Goal: Transaction & Acquisition: Purchase product/service

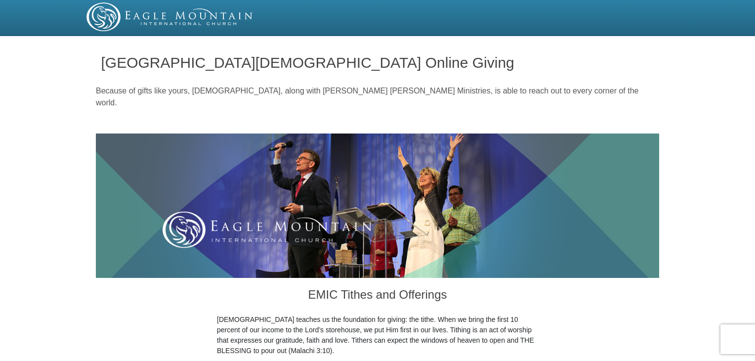
drag, startPoint x: 754, startPoint y: 24, endPoint x: 754, endPoint y: 46, distance: 22.2
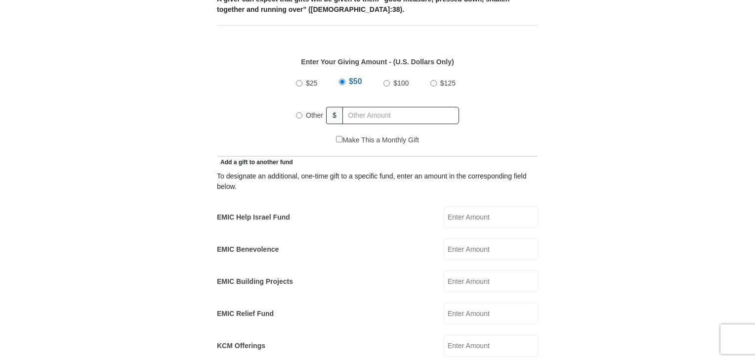
scroll to position [453, 0]
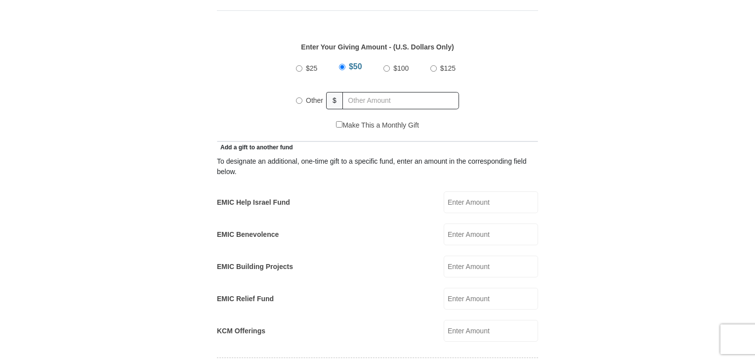
click at [298, 97] on input "Other" at bounding box center [299, 100] width 6 height 6
radio input "true"
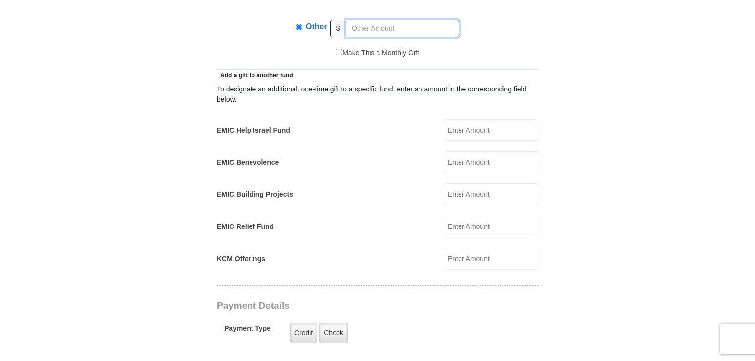
scroll to position [527, 0]
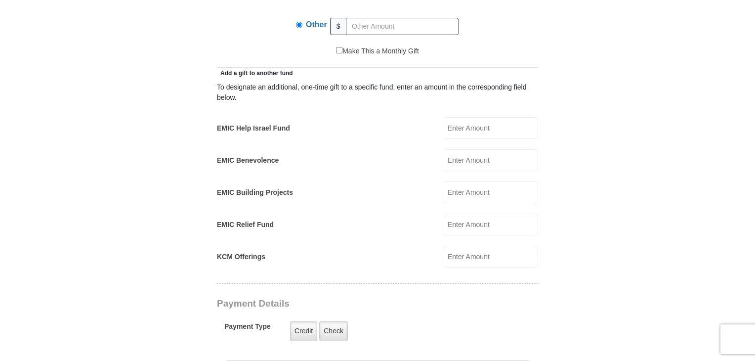
click at [451, 246] on input "KCM Offerings" at bounding box center [491, 257] width 94 height 22
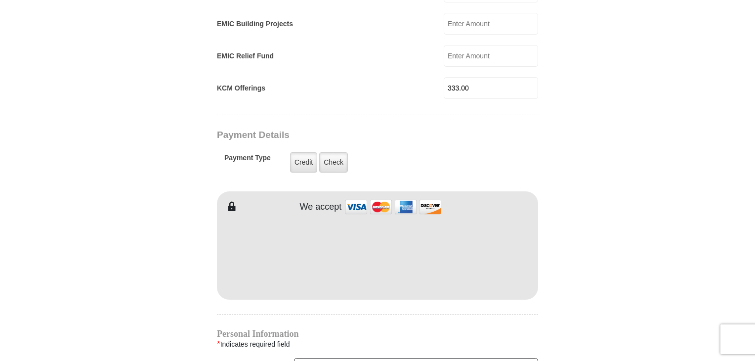
scroll to position [697, 0]
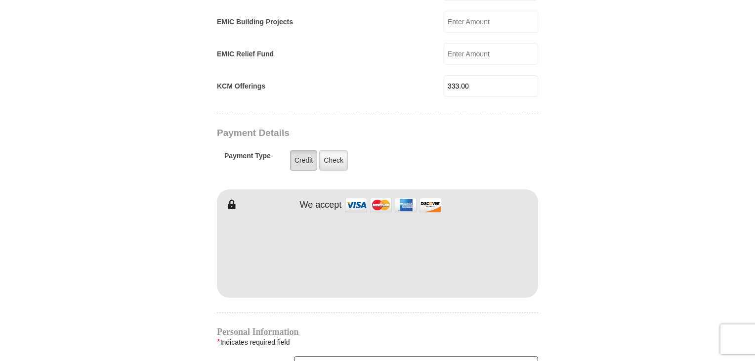
type input "333.00"
click at [298, 150] on label "Credit" at bounding box center [303, 160] width 27 height 20
click at [0, 0] on input "Credit" at bounding box center [0, 0] width 0 height 0
click at [355, 194] on img at bounding box center [393, 204] width 99 height 21
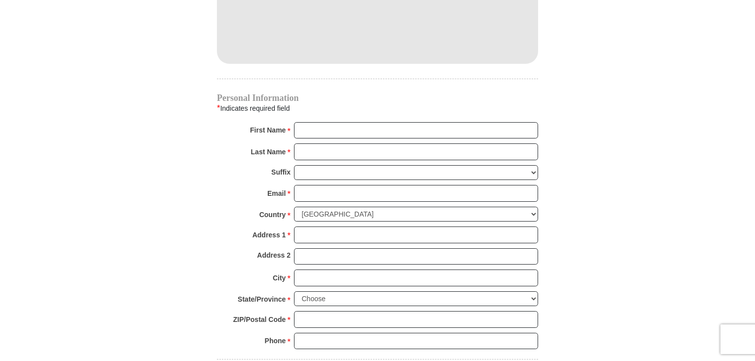
scroll to position [933, 0]
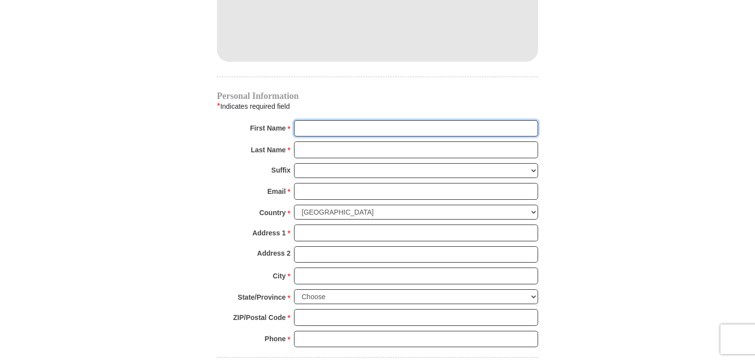
click at [314, 120] on input "First Name *" at bounding box center [416, 128] width 244 height 17
click at [302, 120] on input "First Name *" at bounding box center [416, 128] width 244 height 17
type input "b"
type input "[PERSON_NAME]"
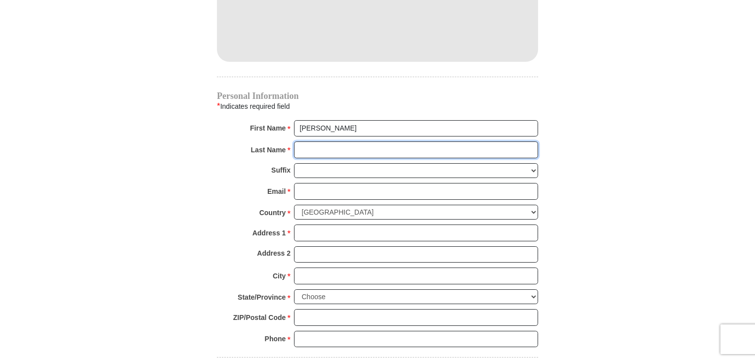
click at [309, 141] on input "Last Name *" at bounding box center [416, 149] width 244 height 17
type input "[PERSON_NAME]"
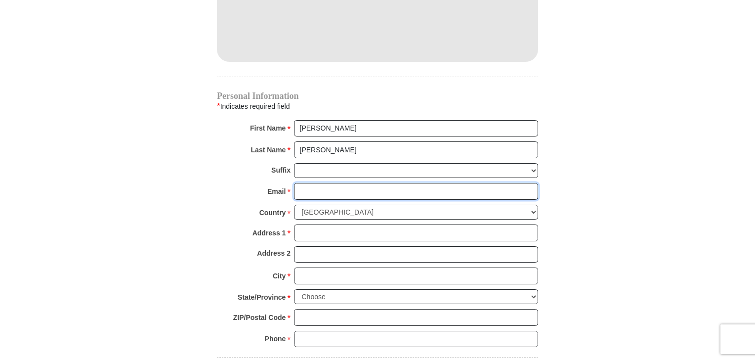
click at [310, 183] on input "Email *" at bounding box center [416, 191] width 244 height 17
type input "[EMAIL_ADDRESS][DOMAIN_NAME]"
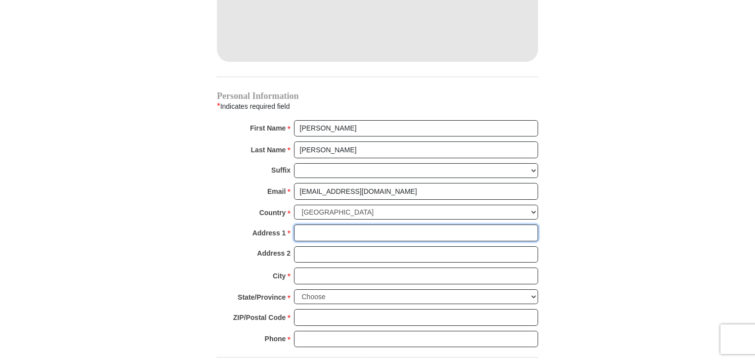
type input "[STREET_ADDRESS]"
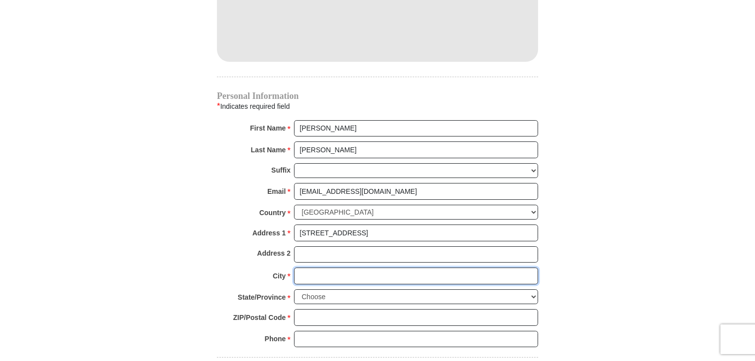
type input "[GEOGRAPHIC_DATA]"
select select "AZ"
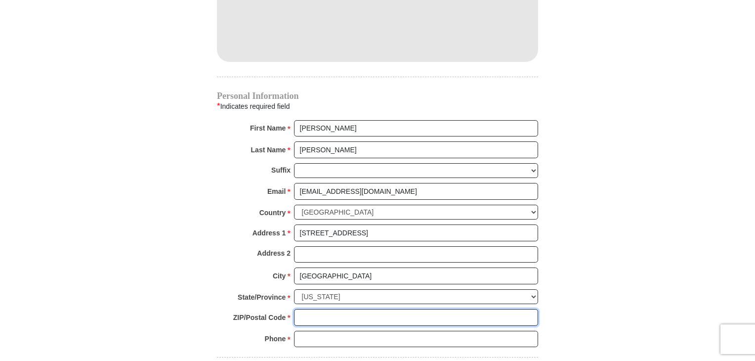
type input "86406"
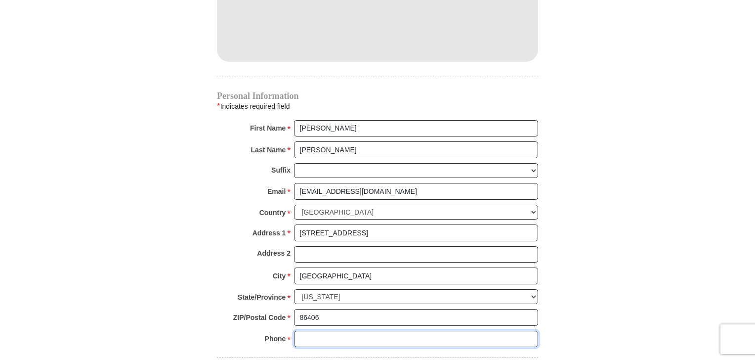
type input "7193219326"
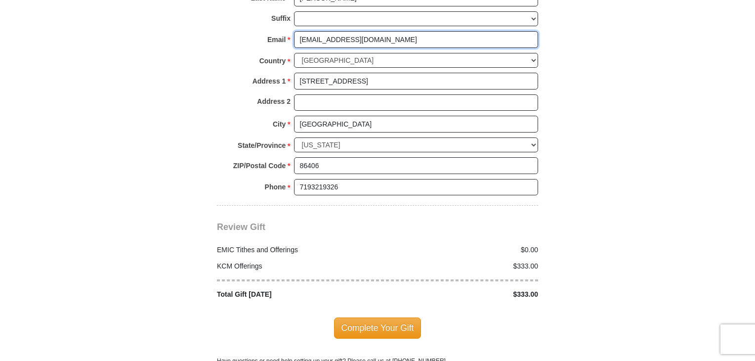
scroll to position [1086, 0]
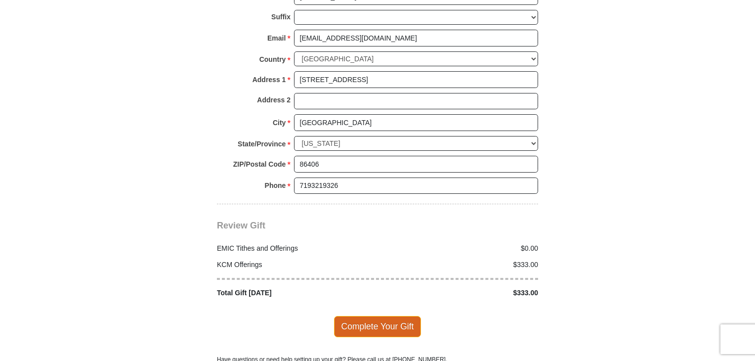
click at [369, 316] on span "Complete Your Gift" at bounding box center [377, 326] width 87 height 21
